Goal: Browse casually: Explore the website without a specific task or goal

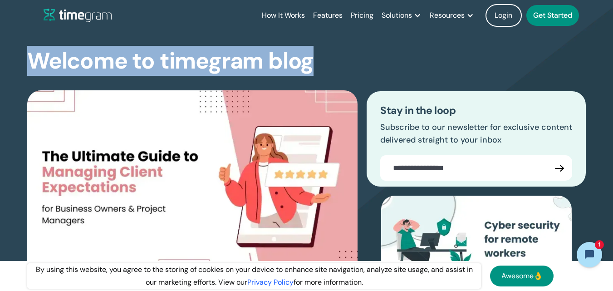
click at [0, 53] on section "Welcome to timegram blog The Ultimate Guide to Managing Client Expectations for…" at bounding box center [306, 187] width 613 height 385
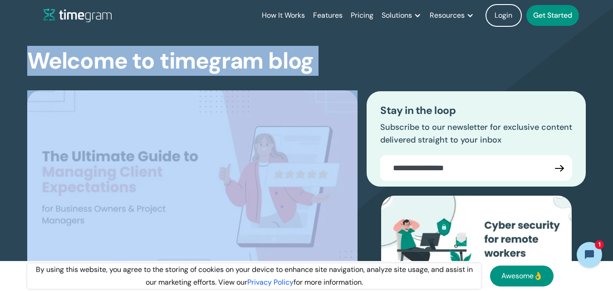
drag, startPoint x: 0, startPoint y: 53, endPoint x: 320, endPoint y: 57, distance: 319.7
click at [320, 57] on section "Welcome to timegram blog The Ultimate Guide to Managing Client Expectations for…" at bounding box center [306, 187] width 613 height 385
click at [320, 57] on div "Welcome to timegram blog The Ultimate Guide to Managing Client Expectations for…" at bounding box center [306, 205] width 559 height 349
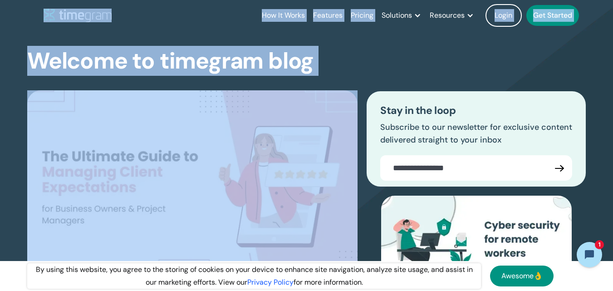
drag, startPoint x: 320, startPoint y: 57, endPoint x: 0, endPoint y: 18, distance: 322.0
click at [0, 18] on div "How It Works Features Pricing Solutions Remote Teams Productivity Management Em…" at bounding box center [306, 15] width 613 height 31
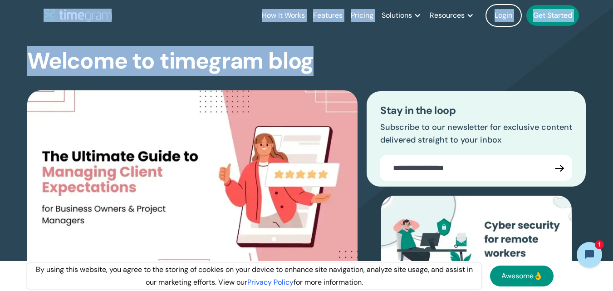
drag, startPoint x: 75, startPoint y: 24, endPoint x: 325, endPoint y: 55, distance: 252.1
click at [325, 55] on div "Welcome to timegram blog The Ultimate Guide to Managing Client Expectations for…" at bounding box center [306, 205] width 559 height 349
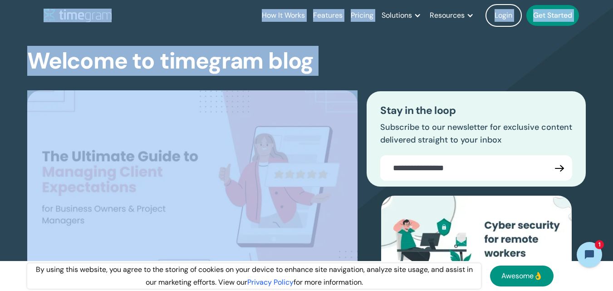
drag, startPoint x: 325, startPoint y: 55, endPoint x: 0, endPoint y: 20, distance: 327.0
click at [0, 20] on div "How It Works Features Pricing Solutions Remote Teams Productivity Management Em…" at bounding box center [306, 15] width 613 height 31
drag, startPoint x: 4, startPoint y: 13, endPoint x: 326, endPoint y: 64, distance: 326.4
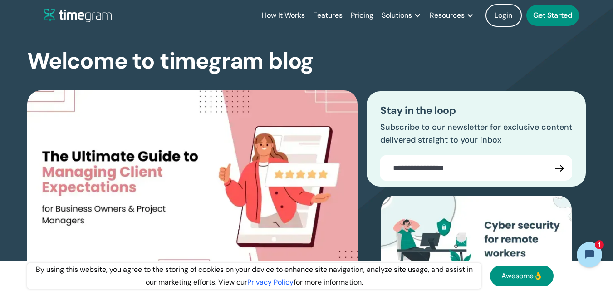
click at [326, 64] on div "Welcome to timegram blog The Ultimate Guide to Managing Client Expectations for…" at bounding box center [306, 205] width 559 height 349
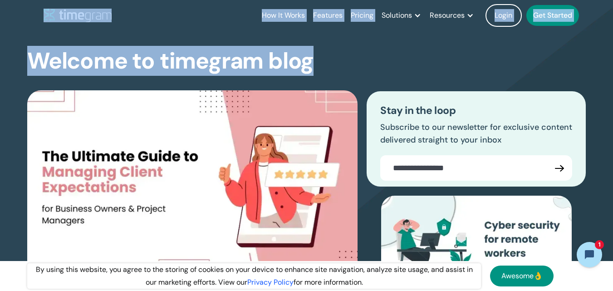
drag, startPoint x: 15, startPoint y: 9, endPoint x: 308, endPoint y: 64, distance: 299.0
click at [308, 64] on h1 "Welcome to timegram blog" at bounding box center [170, 61] width 287 height 24
drag, startPoint x: 23, startPoint y: 14, endPoint x: 311, endPoint y: 60, distance: 291.6
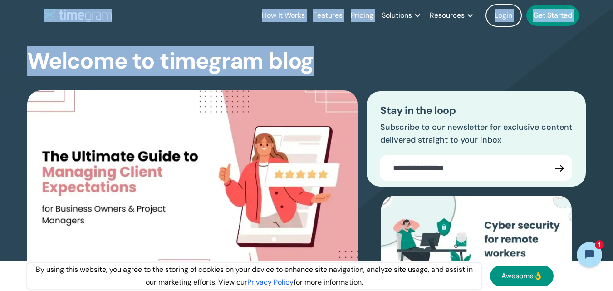
click at [311, 60] on h1 "Welcome to timegram blog" at bounding box center [170, 61] width 287 height 24
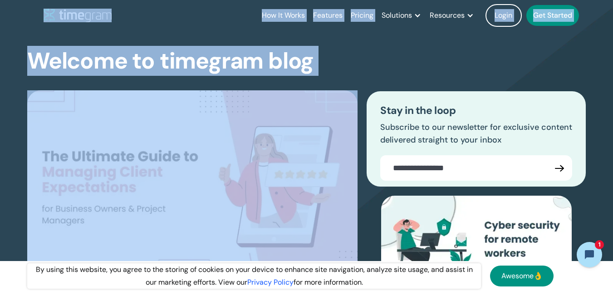
drag, startPoint x: 311, startPoint y: 60, endPoint x: 20, endPoint y: 10, distance: 294.5
click at [20, 10] on header "How It Works Features Pricing Solutions Remote Teams Productivity Management Em…" at bounding box center [306, 15] width 581 height 31
drag, startPoint x: 20, startPoint y: 10, endPoint x: 314, endPoint y: 63, distance: 298.1
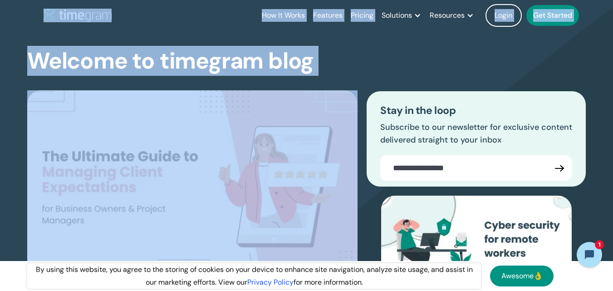
click at [314, 63] on div "Welcome to timegram blog The Ultimate Guide to Managing Client Expectations for…" at bounding box center [306, 205] width 559 height 349
drag, startPoint x: 207, startPoint y: 15, endPoint x: 336, endPoint y: 66, distance: 138.2
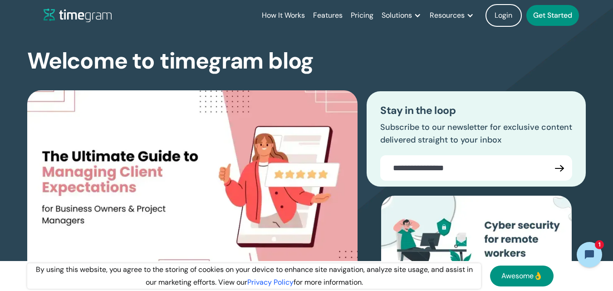
click at [336, 66] on div "Welcome to timegram blog The Ultimate Guide to Managing Client Expectations for…" at bounding box center [306, 205] width 559 height 349
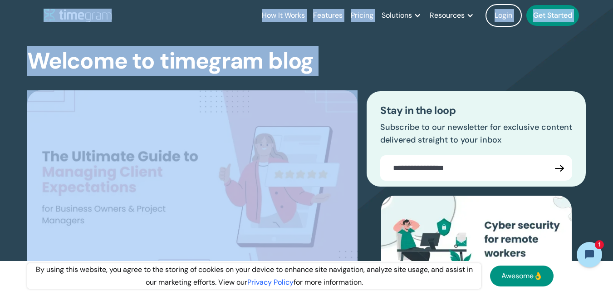
drag, startPoint x: 270, startPoint y: 64, endPoint x: 32, endPoint y: 16, distance: 243.1
click at [32, 16] on header "How It Works Features Pricing Solutions Remote Teams Productivity Management Em…" at bounding box center [306, 15] width 581 height 31
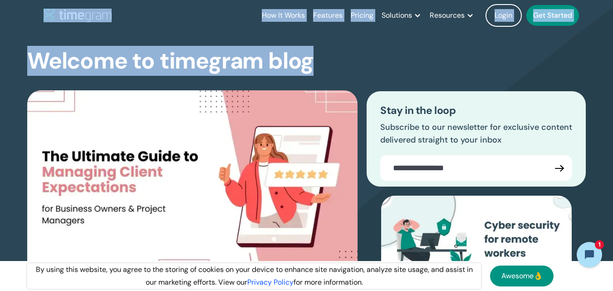
drag, startPoint x: 32, startPoint y: 16, endPoint x: 300, endPoint y: 63, distance: 271.9
click at [300, 63] on h1 "Welcome to timegram blog" at bounding box center [170, 61] width 287 height 24
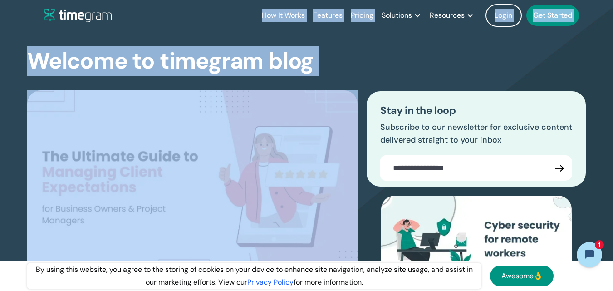
drag, startPoint x: 229, startPoint y: 19, endPoint x: 359, endPoint y: 67, distance: 139.1
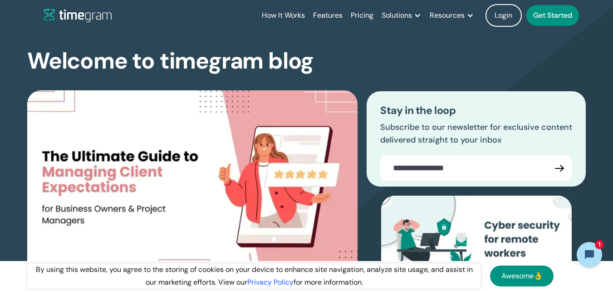
click at [359, 67] on div "Welcome to timegram blog The Ultimate Guide to Managing Client Expectations for…" at bounding box center [306, 205] width 559 height 349
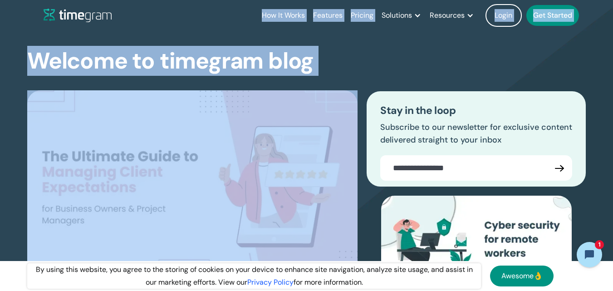
drag, startPoint x: 329, startPoint y: 62, endPoint x: 219, endPoint y: 8, distance: 122.9
click at [239, 18] on div "How It Works Features Pricing Solutions Remote Teams Productivity Management Em…" at bounding box center [316, 15] width 545 height 31
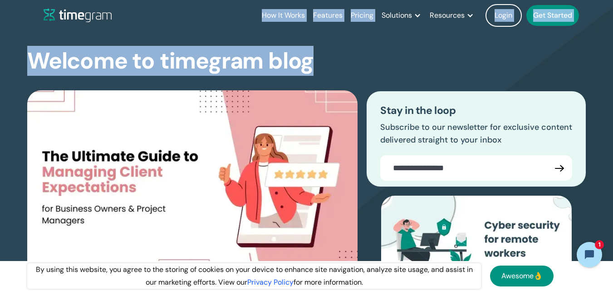
drag, startPoint x: 239, startPoint y: 18, endPoint x: 290, endPoint y: 59, distance: 64.9
drag, startPoint x: 20, startPoint y: 14, endPoint x: 310, endPoint y: 56, distance: 292.8
click at [17, 15] on header "How It Works Features Pricing Solutions Remote Teams Productivity Management Em…" at bounding box center [306, 15] width 581 height 31
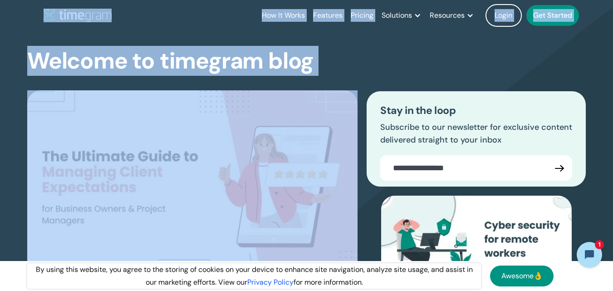
drag, startPoint x: 112, startPoint y: 29, endPoint x: 321, endPoint y: 59, distance: 211.5
click at [321, 59] on div "Welcome to timegram blog The Ultimate Guide to Managing Client Expectations for…" at bounding box center [306, 205] width 559 height 349
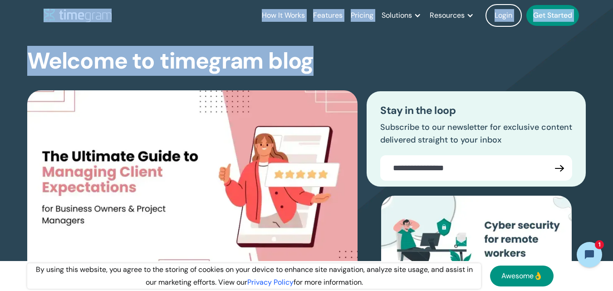
drag, startPoint x: 32, startPoint y: 17, endPoint x: 315, endPoint y: 64, distance: 286.8
click at [315, 64] on div "Welcome to timegram blog The Ultimate Guide to Managing Client Expectations for…" at bounding box center [306, 205] width 559 height 349
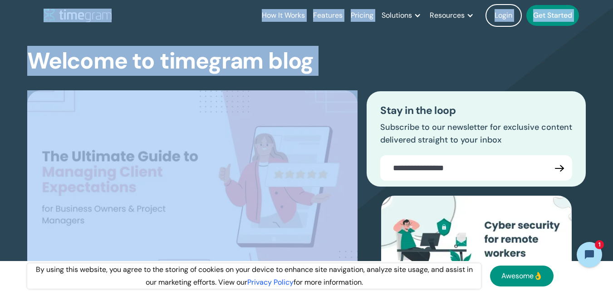
drag, startPoint x: 315, startPoint y: 64, endPoint x: 0, endPoint y: 16, distance: 318.4
click at [0, 16] on div "How It Works Features Pricing Solutions Remote Teams Productivity Management Em…" at bounding box center [306, 15] width 613 height 31
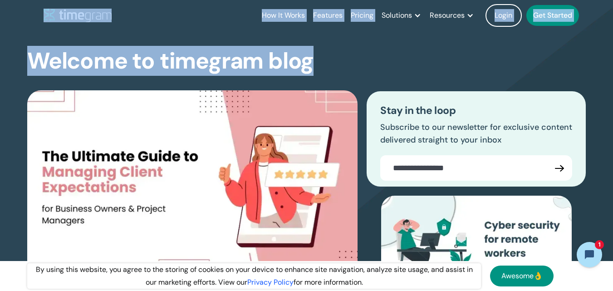
drag, startPoint x: 12, startPoint y: 12, endPoint x: 317, endPoint y: 60, distance: 308.4
click at [317, 60] on div "Welcome to timegram blog The Ultimate Guide to Managing Client Expectations for…" at bounding box center [306, 205] width 559 height 349
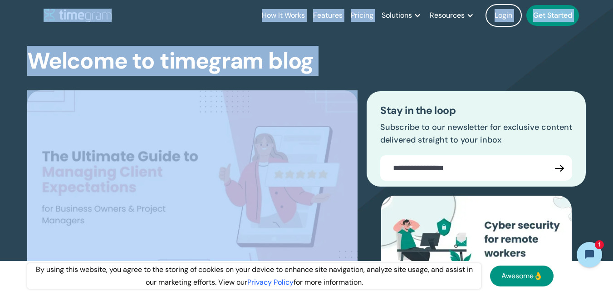
drag, startPoint x: 317, startPoint y: 60, endPoint x: 0, endPoint y: 9, distance: 321.1
click at [0, 9] on div "How It Works Features Pricing Solutions Remote Teams Productivity Management Em…" at bounding box center [306, 15] width 613 height 31
drag, startPoint x: 0, startPoint y: 9, endPoint x: 340, endPoint y: 64, distance: 344.2
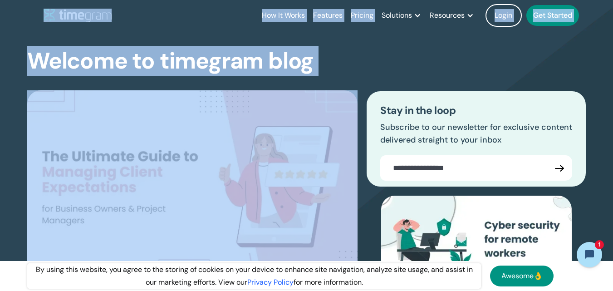
click at [340, 64] on div "Welcome to timegram blog The Ultimate Guide to Managing Client Expectations for…" at bounding box center [306, 205] width 559 height 349
drag, startPoint x: 340, startPoint y: 64, endPoint x: 226, endPoint y: 26, distance: 120.3
click at [226, 26] on div "How It Works Features Pricing Solutions Remote Teams Productivity Management Em…" at bounding box center [316, 15] width 545 height 31
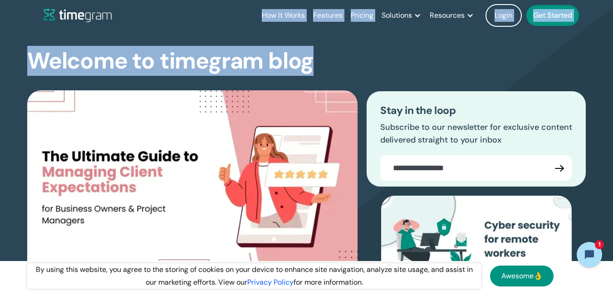
drag, startPoint x: 251, startPoint y: 13, endPoint x: 318, endPoint y: 59, distance: 81.5
click at [244, 10] on div "How It Works Features Pricing Solutions Remote Teams Productivity Management Em…" at bounding box center [316, 15] width 545 height 31
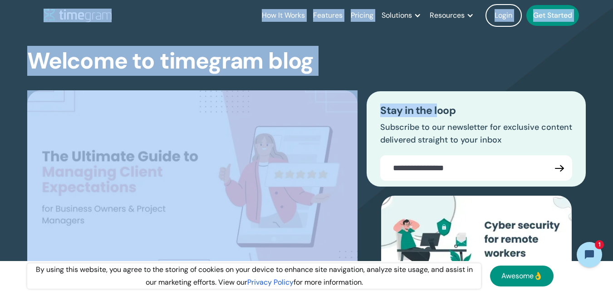
drag, startPoint x: 12, startPoint y: 13, endPoint x: 437, endPoint y: 69, distance: 429.2
click at [370, 60] on div "Welcome to timegram blog The Ultimate Guide to Managing Client Expectations for…" at bounding box center [306, 205] width 559 height 349
drag, startPoint x: 341, startPoint y: 60, endPoint x: 20, endPoint y: 10, distance: 325.8
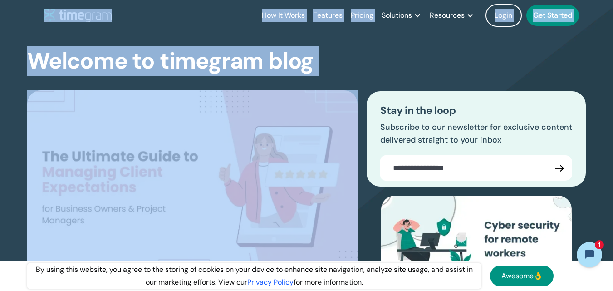
click at [19, 10] on header "How It Works Features Pricing Solutions Remote Teams Productivity Management Em…" at bounding box center [306, 15] width 581 height 31
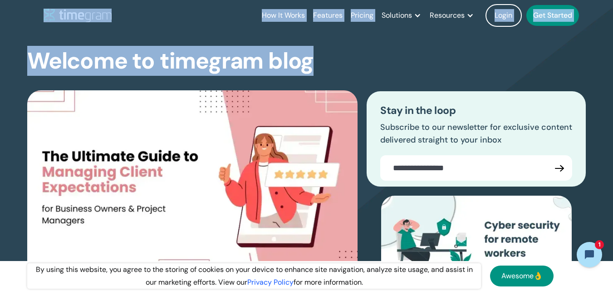
drag, startPoint x: 27, startPoint y: 9, endPoint x: 312, endPoint y: 64, distance: 290.4
click at [312, 64] on h1 "Welcome to timegram blog" at bounding box center [170, 61] width 287 height 24
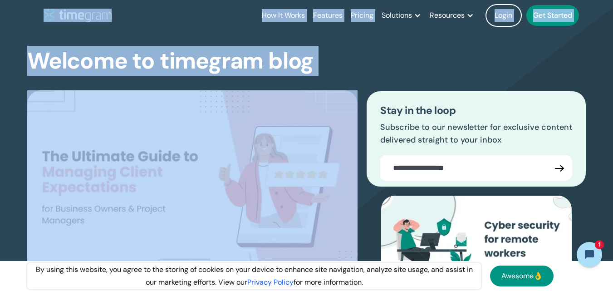
drag, startPoint x: 312, startPoint y: 64, endPoint x: 0, endPoint y: 14, distance: 316.4
click at [0, 14] on div "How It Works Features Pricing Solutions Remote Teams Productivity Management Em…" at bounding box center [306, 15] width 613 height 31
drag, startPoint x: 0, startPoint y: 14, endPoint x: 308, endPoint y: 58, distance: 311.4
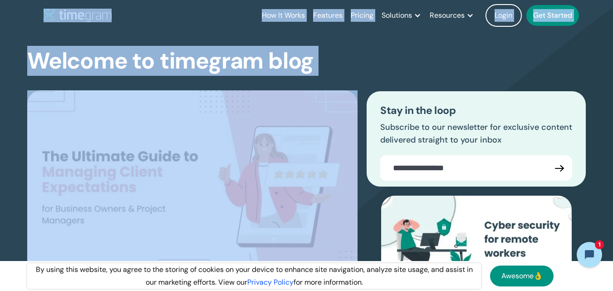
click at [308, 58] on h1 "Welcome to timegram blog" at bounding box center [170, 61] width 287 height 24
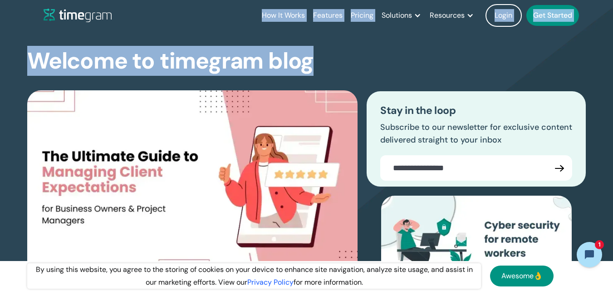
drag, startPoint x: 312, startPoint y: 59, endPoint x: 244, endPoint y: 22, distance: 77.4
click at [244, 22] on div "How It Works Features Pricing Solutions Remote Teams Productivity Management Em…" at bounding box center [316, 15] width 545 height 31
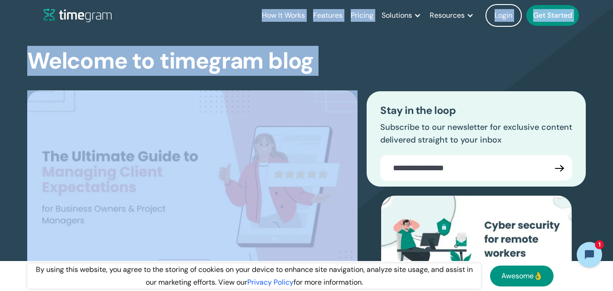
drag, startPoint x: 244, startPoint y: 22, endPoint x: 320, endPoint y: 67, distance: 88.0
click at [320, 67] on div "Welcome to timegram blog The Ultimate Guide to Managing Client Expectations for…" at bounding box center [306, 205] width 559 height 349
drag, startPoint x: 320, startPoint y: 67, endPoint x: 248, endPoint y: 23, distance: 84.0
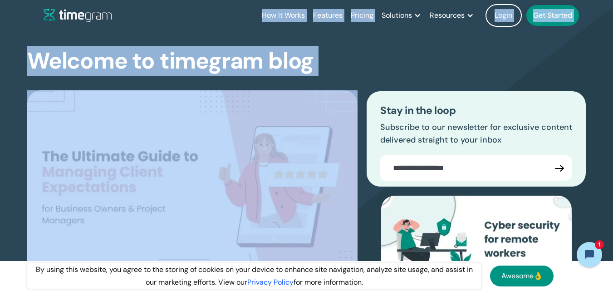
click at [248, 23] on div "How It Works Features Pricing Solutions Remote Teams Productivity Management Em…" at bounding box center [316, 15] width 545 height 31
drag, startPoint x: 248, startPoint y: 23, endPoint x: 312, endPoint y: 51, distance: 69.7
click at [312, 51] on h1 "Welcome to timegram blog" at bounding box center [170, 61] width 287 height 24
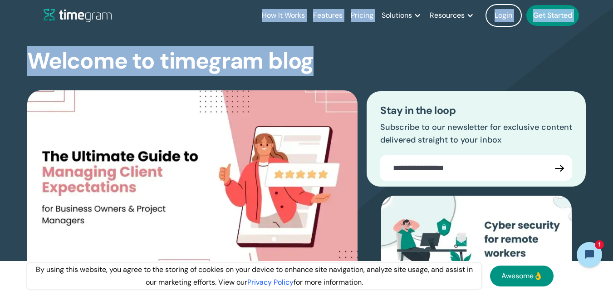
drag, startPoint x: 314, startPoint y: 58, endPoint x: 247, endPoint y: 10, distance: 82.4
click at [247, 10] on div "How It Works Features Pricing Solutions Remote Teams Productivity Management Em…" at bounding box center [316, 15] width 545 height 31
drag, startPoint x: 247, startPoint y: 10, endPoint x: 293, endPoint y: 68, distance: 74.6
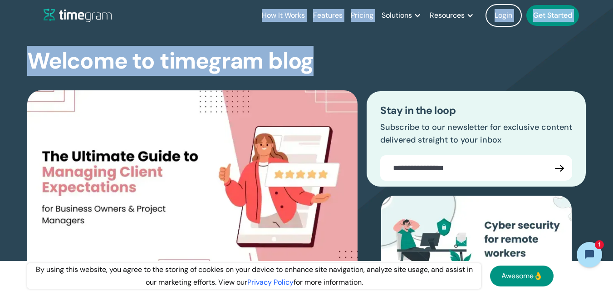
click at [293, 68] on h1 "Welcome to timegram blog" at bounding box center [170, 61] width 287 height 24
drag, startPoint x: 314, startPoint y: 68, endPoint x: 234, endPoint y: 13, distance: 97.6
click at [234, 13] on div "How It Works Features Pricing Solutions Remote Teams Productivity Management Em…" at bounding box center [316, 15] width 545 height 31
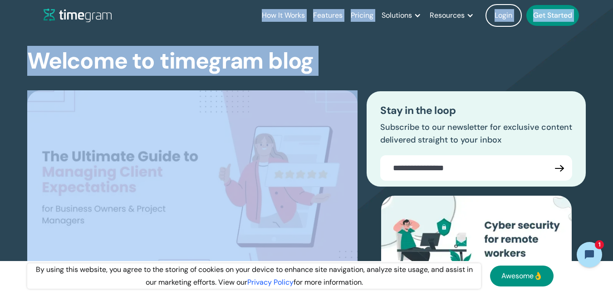
drag, startPoint x: 234, startPoint y: 13, endPoint x: 315, endPoint y: 61, distance: 94.3
click at [248, 17] on div "How It Works Features Pricing Solutions Remote Teams Productivity Management Em…" at bounding box center [316, 15] width 545 height 31
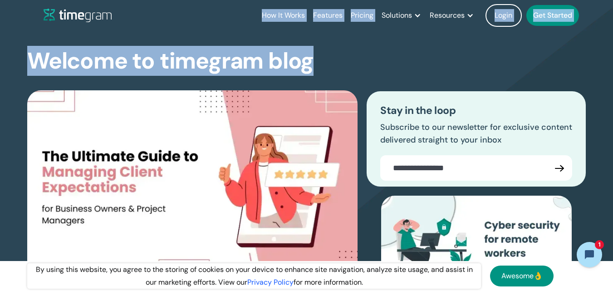
drag, startPoint x: 277, startPoint y: 27, endPoint x: 309, endPoint y: 68, distance: 51.8
click at [309, 68] on h1 "Welcome to timegram blog" at bounding box center [170, 61] width 287 height 24
drag, startPoint x: 309, startPoint y: 68, endPoint x: 211, endPoint y: 5, distance: 116.6
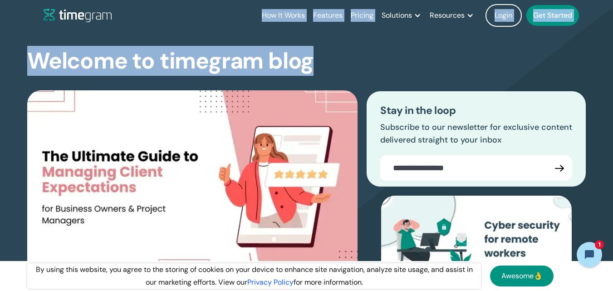
click at [227, 16] on div "How It Works Features Pricing Solutions Remote Teams Productivity Management Em…" at bounding box center [316, 15] width 545 height 31
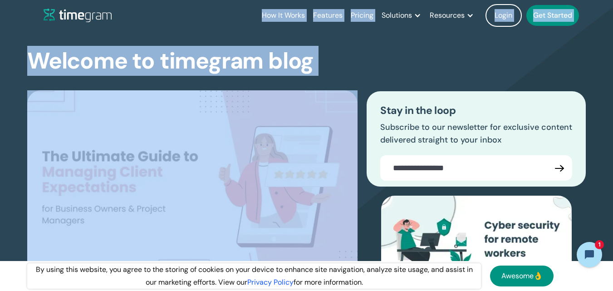
drag, startPoint x: 244, startPoint y: 17, endPoint x: 322, endPoint y: 54, distance: 86.9
click at [322, 54] on div "Welcome to timegram blog The Ultimate Guide to Managing Client Expectations for…" at bounding box center [306, 205] width 559 height 349
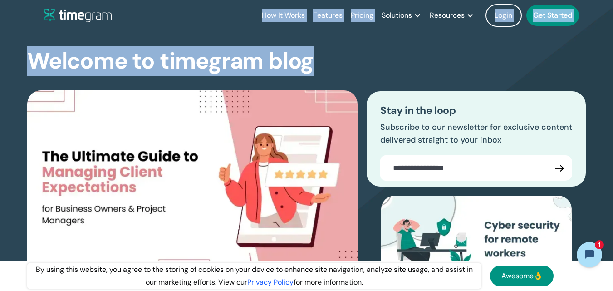
drag, startPoint x: 322, startPoint y: 54, endPoint x: 213, endPoint y: -6, distance: 124.8
click at [213, 0] on html "How It Works Features Pricing Solutions Remote Teams Productivity Management Em…" at bounding box center [306, 145] width 613 height 291
click at [239, 12] on div "How It Works Features Pricing Solutions Remote Teams Productivity Management Em…" at bounding box center [316, 15] width 545 height 31
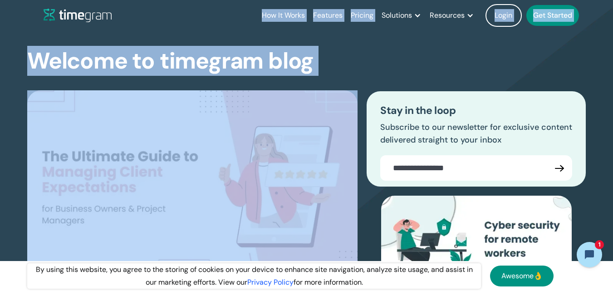
drag, startPoint x: 239, startPoint y: 12, endPoint x: 308, endPoint y: 50, distance: 78.9
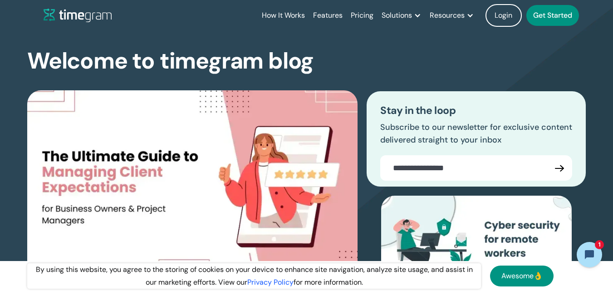
click at [325, 70] on div "Welcome to timegram blog The Ultimate Guide to Managing Client Expectations for…" at bounding box center [306, 205] width 559 height 349
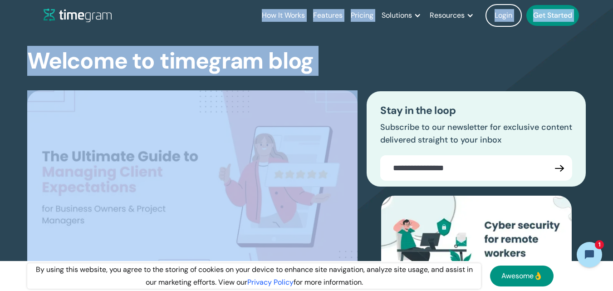
drag, startPoint x: 325, startPoint y: 70, endPoint x: 249, endPoint y: 20, distance: 91.0
click at [249, 20] on div "How It Works Features Pricing Solutions Remote Teams Productivity Management Em…" at bounding box center [316, 15] width 545 height 31
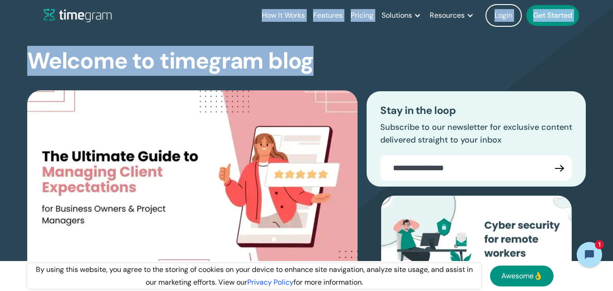
drag, startPoint x: 249, startPoint y: 20, endPoint x: 307, endPoint y: 56, distance: 68.8
click at [298, 70] on h1 "Welcome to timegram blog" at bounding box center [170, 61] width 287 height 24
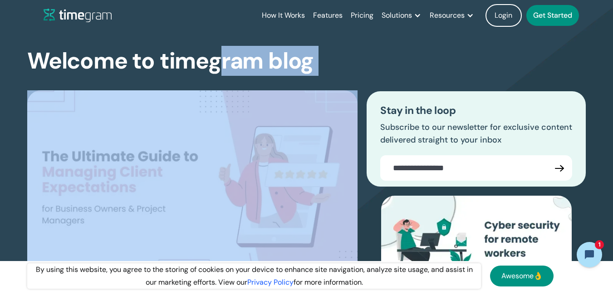
drag, startPoint x: 318, startPoint y: 69, endPoint x: 216, endPoint y: 48, distance: 104.9
click at [216, 48] on div "Welcome to timegram blog The Ultimate Guide to Managing Client Expectations for…" at bounding box center [306, 205] width 559 height 349
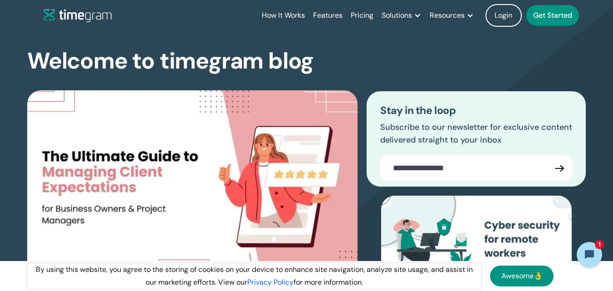
click at [235, 18] on div "How It Works Features Pricing Solutions Remote Teams Productivity Management Em…" at bounding box center [316, 15] width 545 height 31
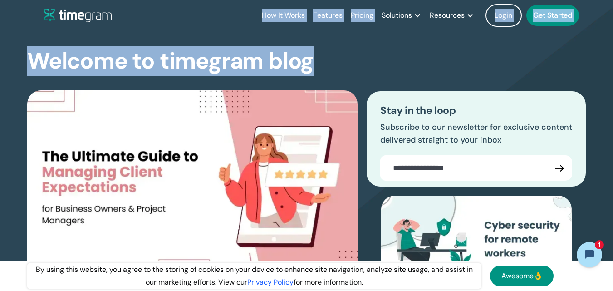
drag, startPoint x: 235, startPoint y: 18, endPoint x: 307, endPoint y: 68, distance: 88.0
click at [242, 15] on div "How It Works Features Pricing Solutions Remote Teams Productivity Management Em…" at bounding box center [316, 15] width 545 height 31
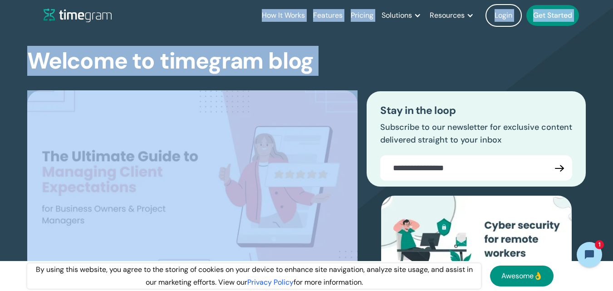
drag, startPoint x: 247, startPoint y: 15, endPoint x: 322, endPoint y: 65, distance: 89.9
click at [317, 65] on div "Welcome to timegram blog The Ultimate Guide to Managing Client Expectations for…" at bounding box center [306, 205] width 559 height 349
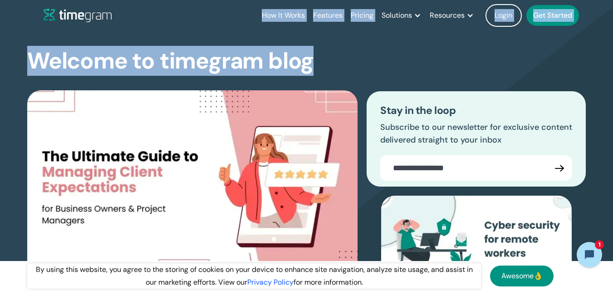
drag, startPoint x: 316, startPoint y: 65, endPoint x: 249, endPoint y: 19, distance: 81.6
